Goal: Information Seeking & Learning: Check status

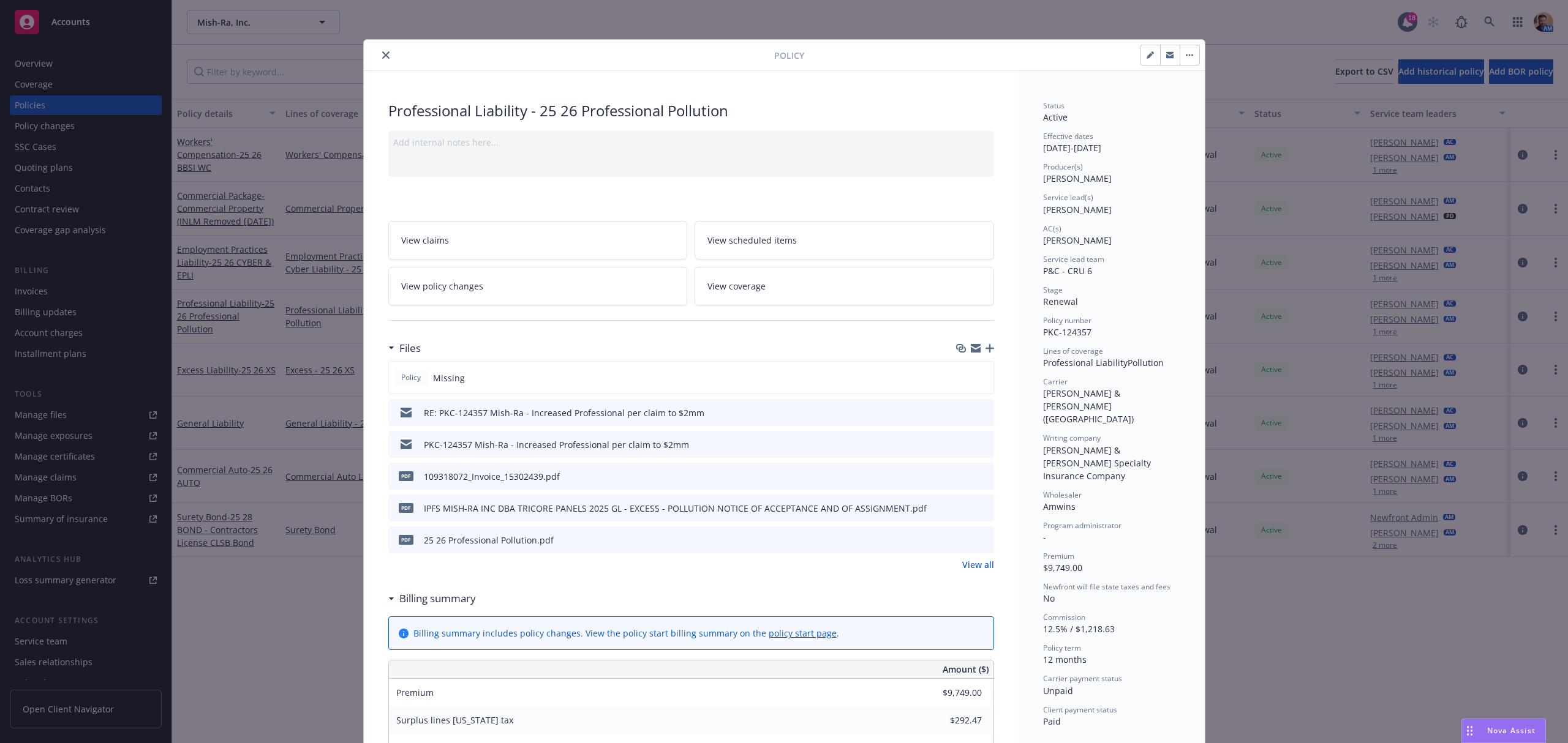
click at [1486, 14] on div "Policy Professional Liability - 25 26 Professional Pollution Add internal notes…" at bounding box center [784, 372] width 1568 height 743
click at [379, 56] on button "close" at bounding box center [386, 55] width 15 height 15
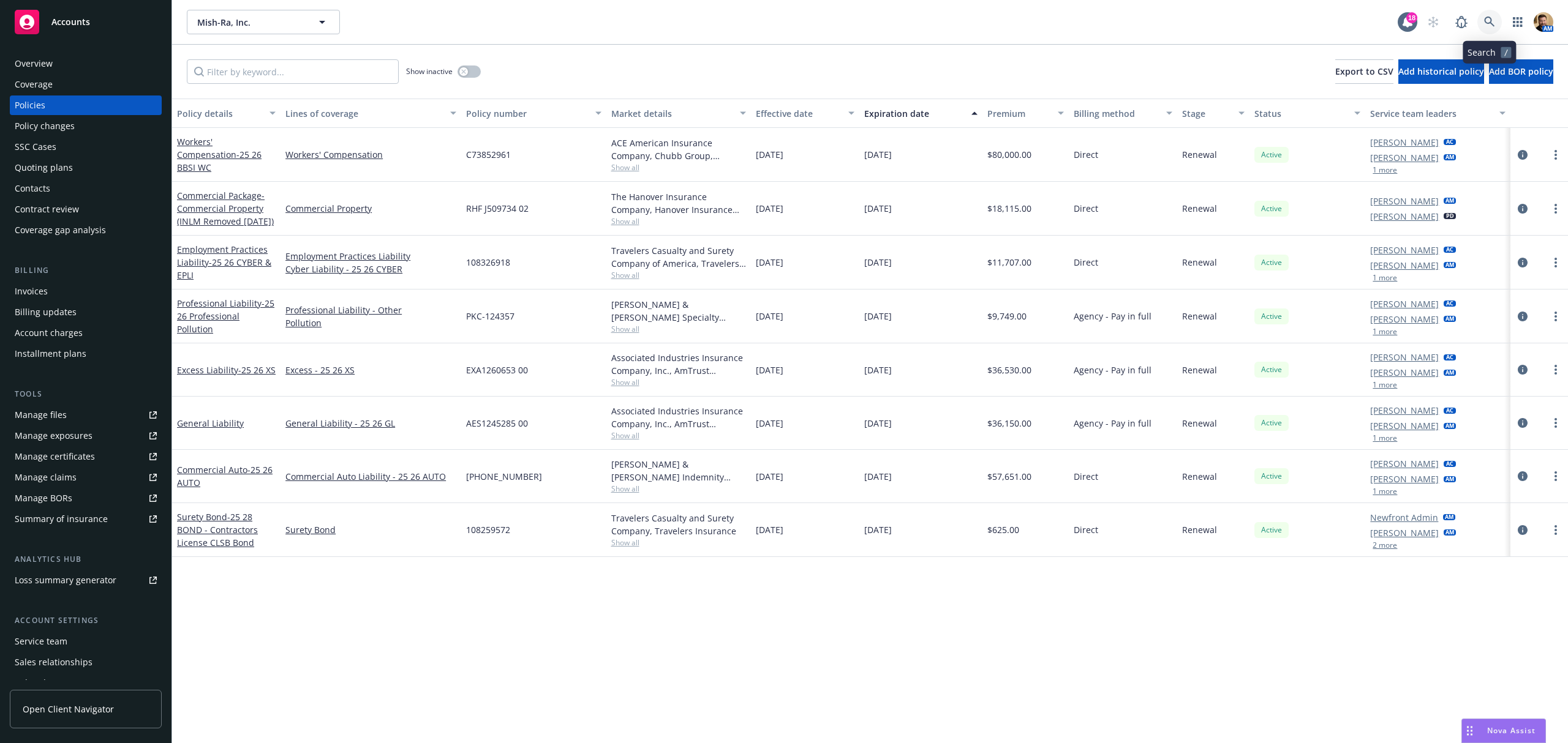
click at [1488, 17] on icon at bounding box center [1489, 21] width 10 height 10
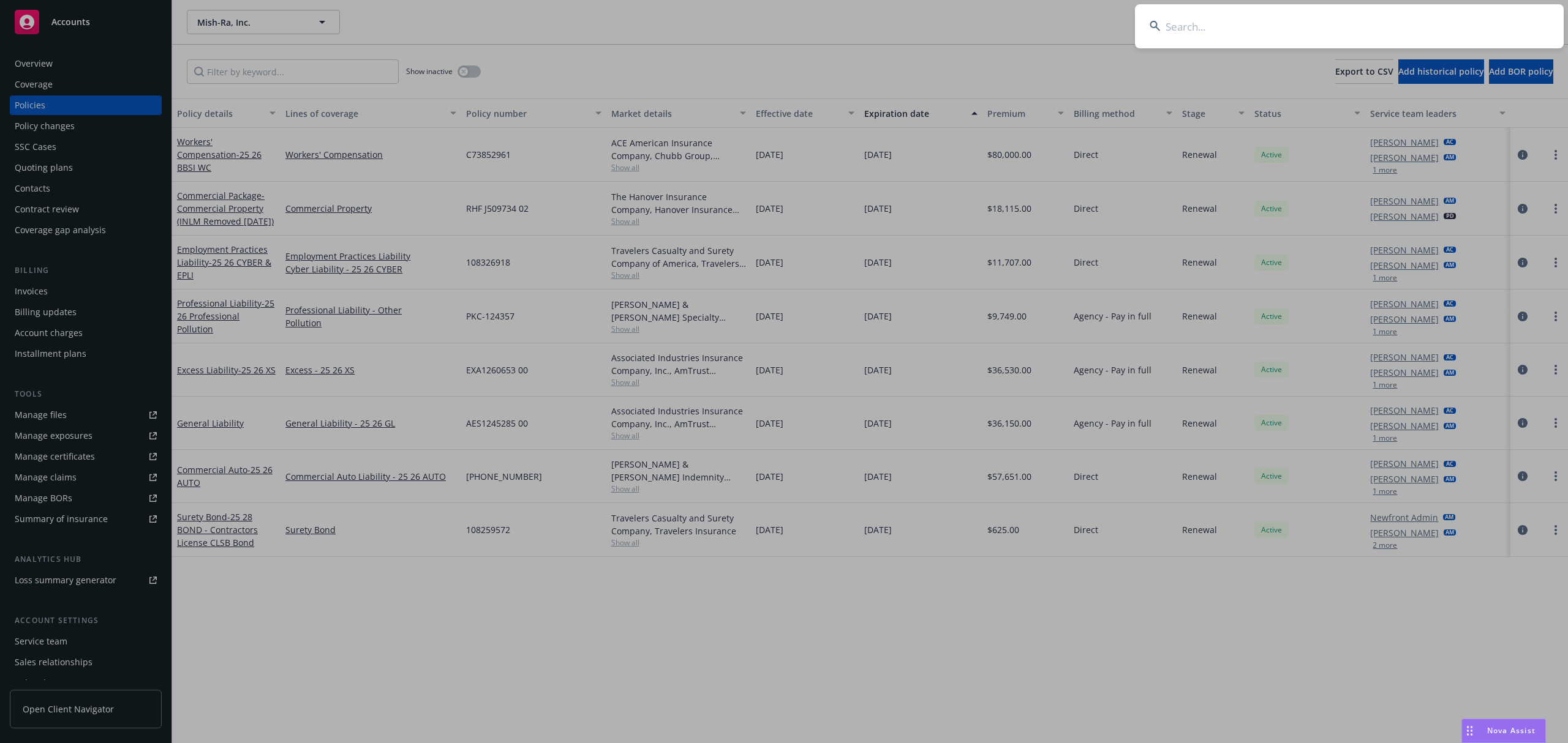
click at [1444, 25] on input at bounding box center [1349, 26] width 429 height 44
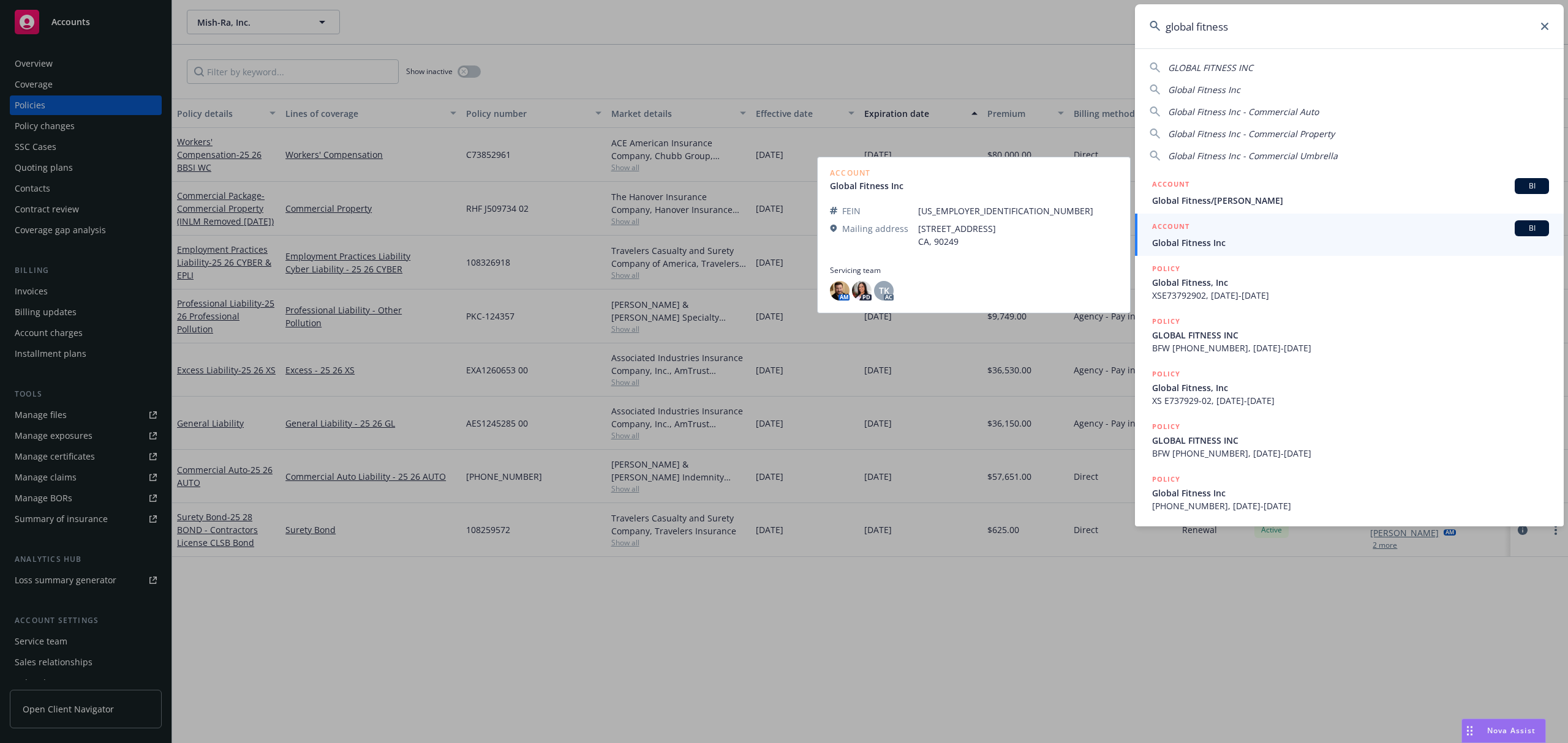
type input "global fitness"
click at [1213, 245] on span "Global Fitness Inc" at bounding box center [1350, 242] width 397 height 13
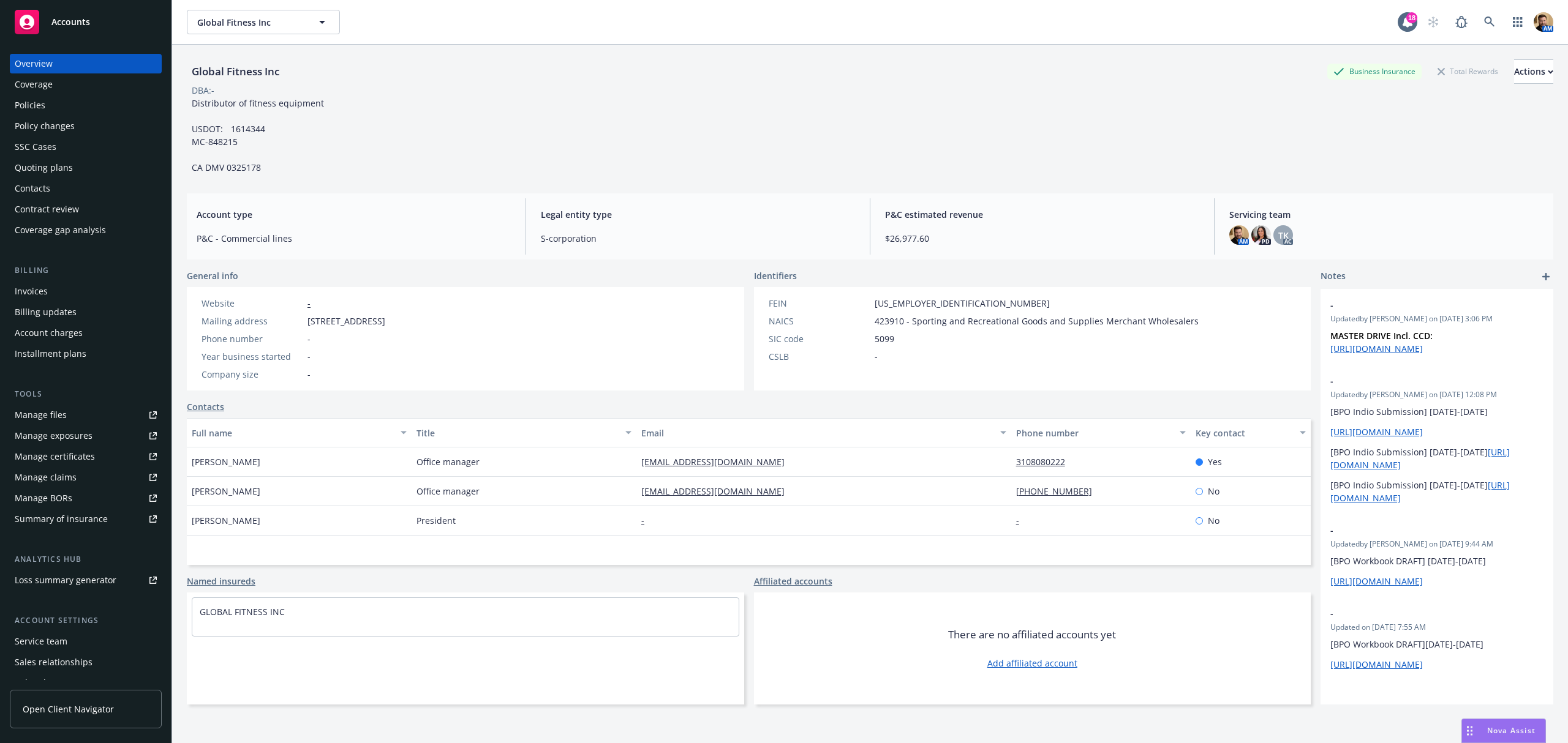
click at [38, 99] on div "Policies" at bounding box center [30, 105] width 31 height 20
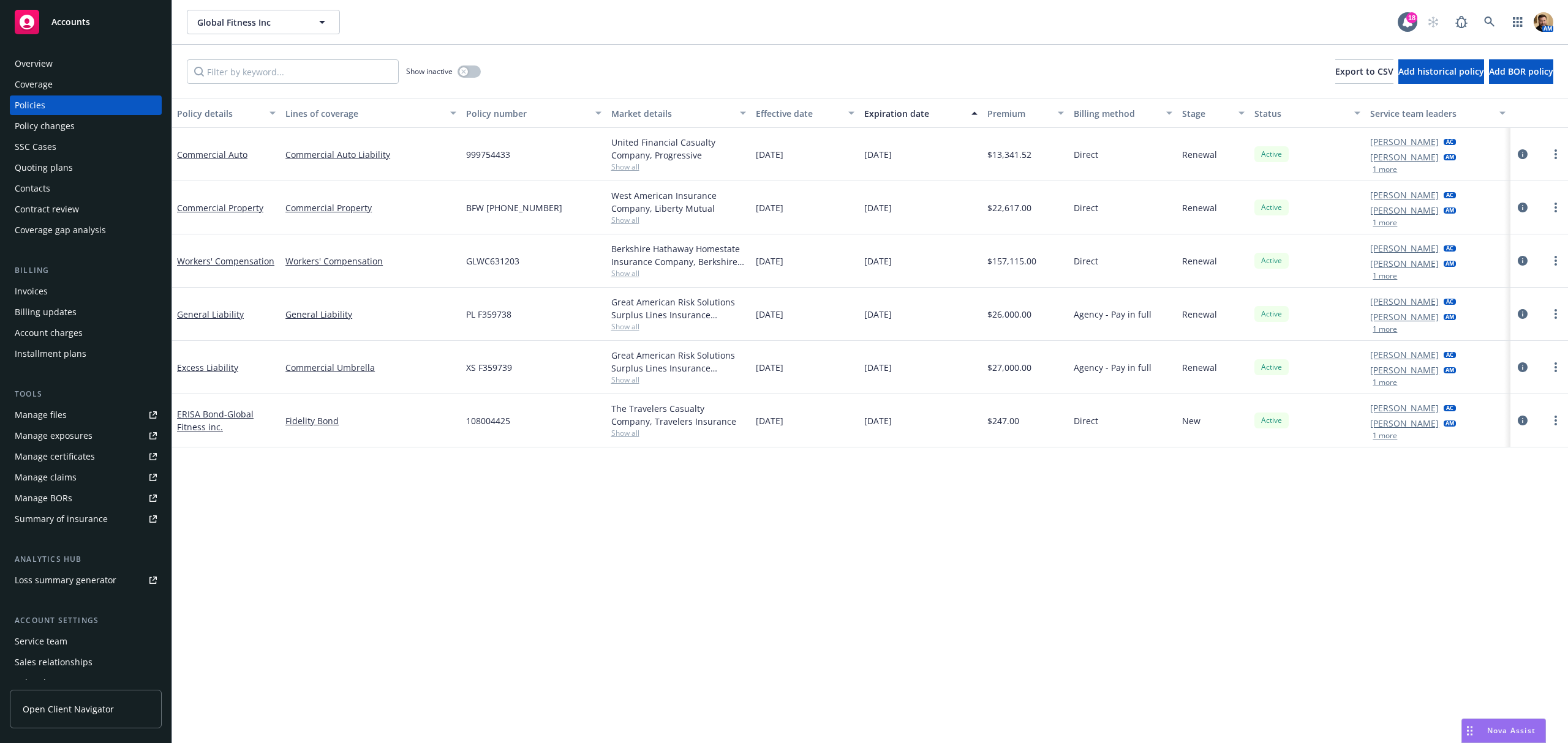
click at [625, 272] on span "Show all" at bounding box center [679, 273] width 135 height 10
click at [1522, 262] on icon "circleInformation" at bounding box center [1522, 261] width 10 height 10
